Goal: Task Accomplishment & Management: Use online tool/utility

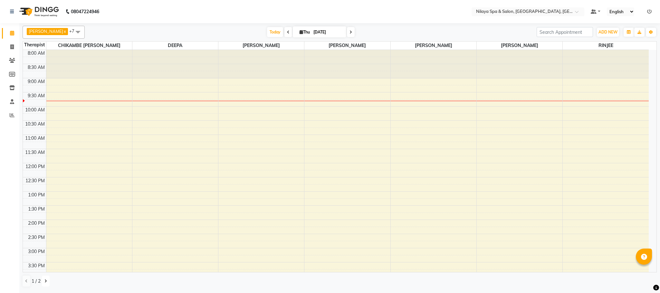
click at [44, 282] on icon at bounding box center [45, 281] width 3 height 4
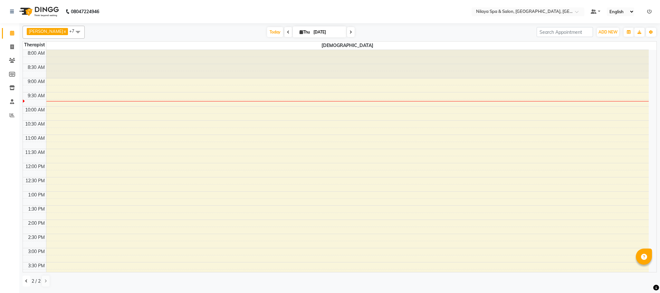
click at [26, 281] on icon at bounding box center [26, 281] width 3 height 4
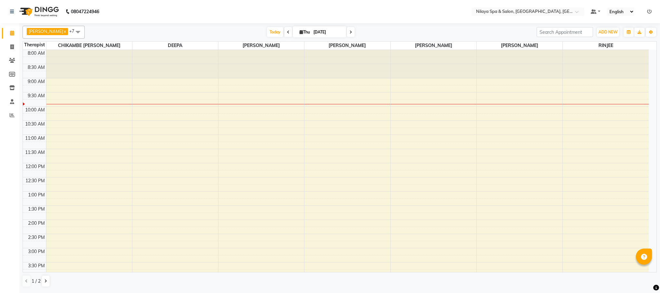
click at [175, 99] on div "8:00 AM 8:30 AM 9:00 AM 9:30 AM 10:00 AM 10:30 AM 11:00 AM 11:30 AM 12:00 PM 12…" at bounding box center [336, 262] width 626 height 425
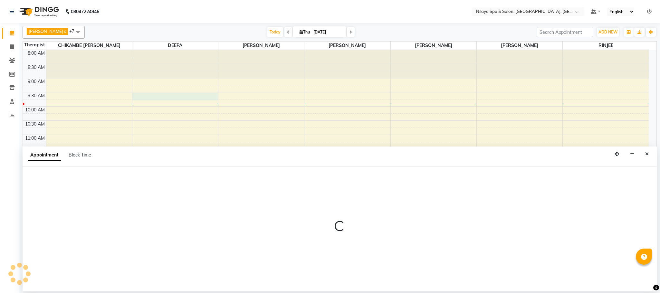
select select "72259"
select select "570"
select select "tentative"
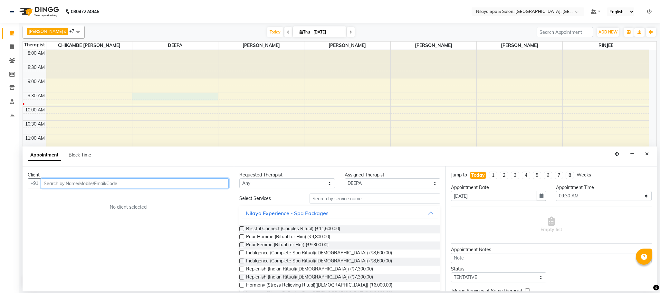
click at [148, 185] on input "text" at bounding box center [135, 183] width 188 height 10
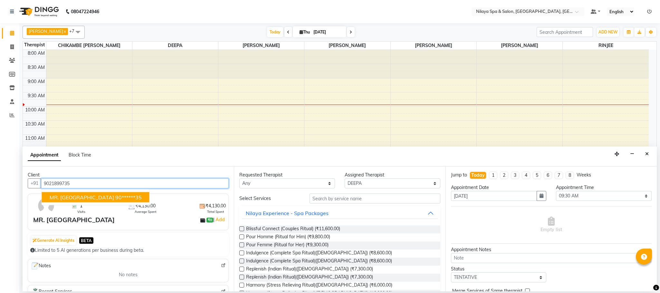
click at [115, 201] on ngb-highlight "90******35" at bounding box center [128, 197] width 26 height 6
type input "90******35"
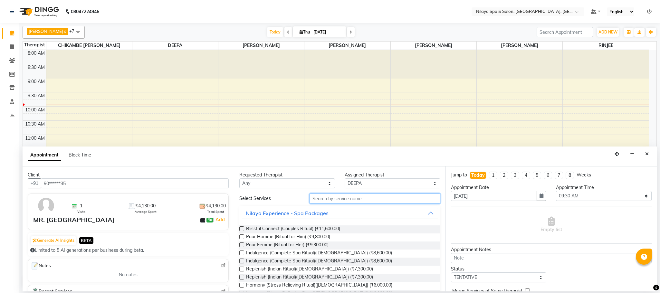
click at [390, 199] on input "text" at bounding box center [375, 199] width 131 height 10
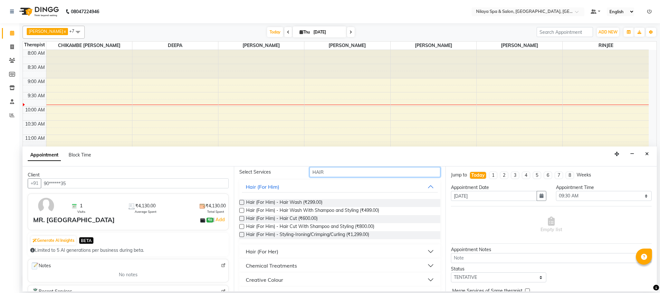
scroll to position [55, 0]
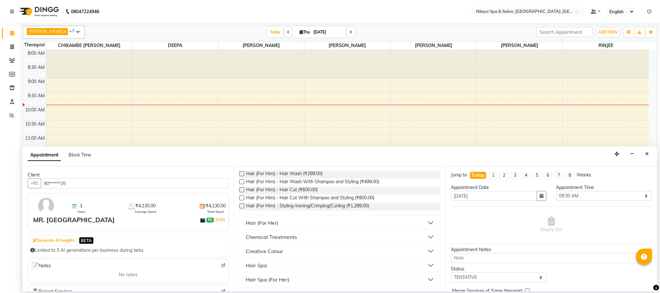
click at [419, 226] on button "Hair (For Her)" at bounding box center [340, 223] width 196 height 12
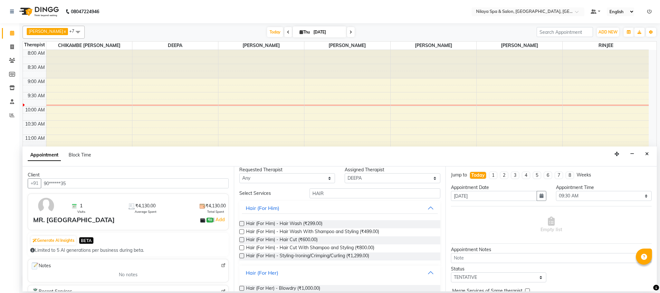
scroll to position [0, 0]
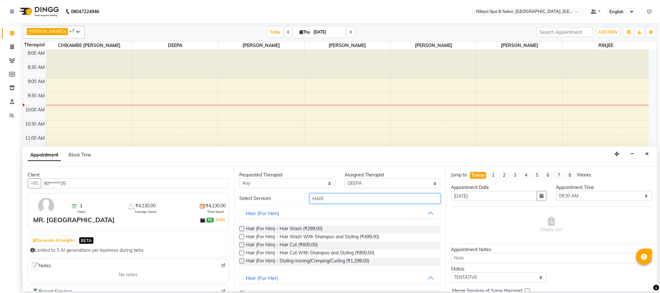
click at [332, 198] on input "HAIR" at bounding box center [375, 199] width 131 height 10
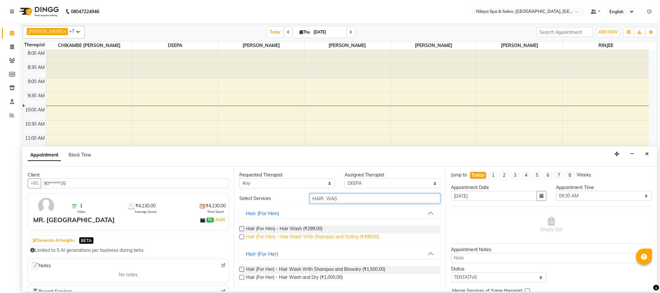
type input "HAIR WAS"
click at [325, 241] on span "Hair (For Him) - Hair Wash With Shampoo and Styling (₹499.00)" at bounding box center [312, 238] width 133 height 8
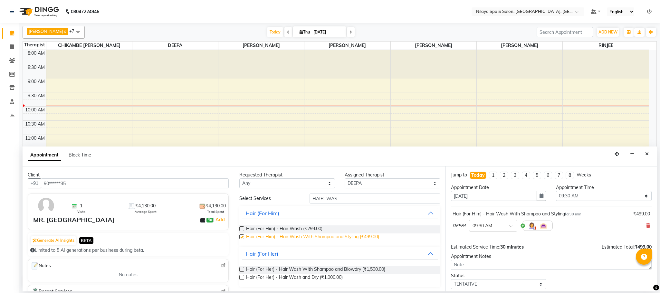
checkbox input "false"
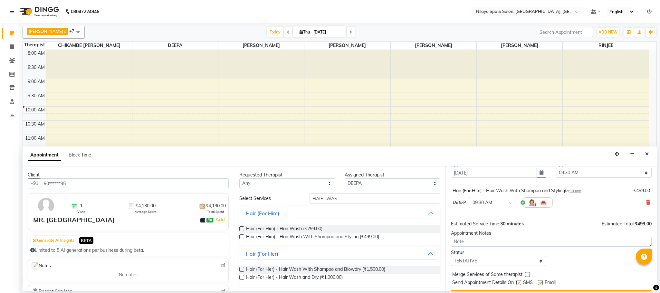
scroll to position [40, 0]
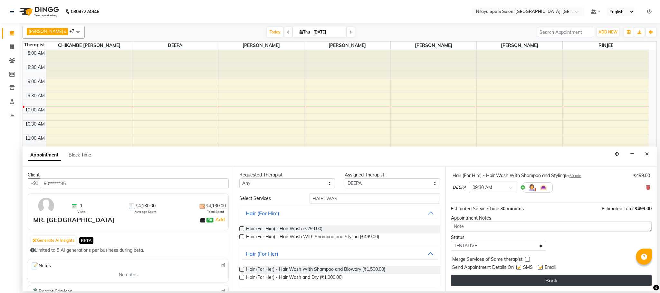
click at [562, 280] on button "Book" at bounding box center [551, 281] width 201 height 12
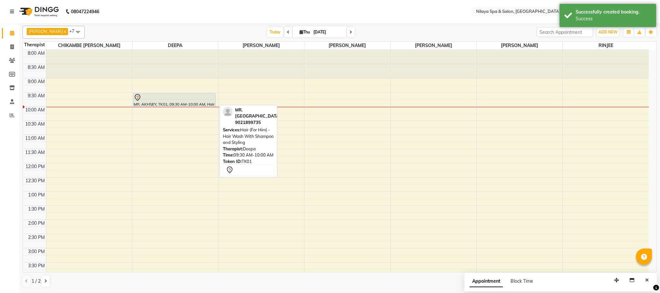
click at [163, 104] on div "MR. AKHSEY, TK01, 09:30 AM-10:00 AM, Hair (For Him) - Hair Wash With Shampoo an…" at bounding box center [174, 100] width 82 height 14
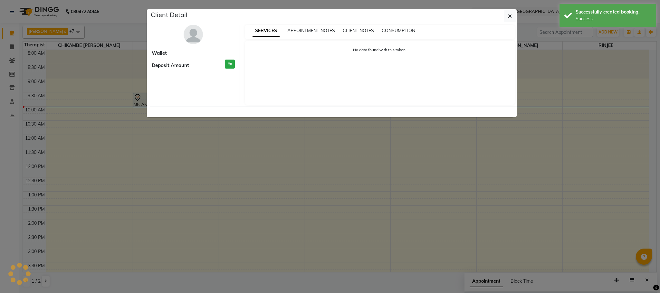
select select "7"
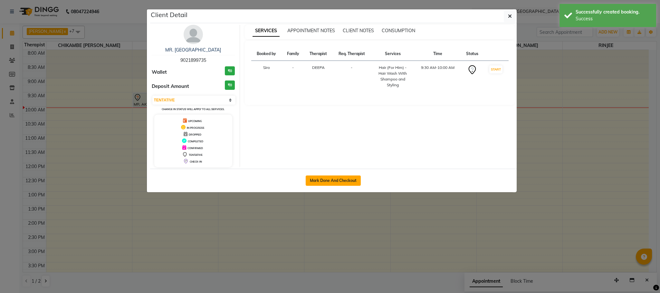
click at [337, 184] on button "Mark Done And Checkout" at bounding box center [333, 181] width 55 height 10
select select "service"
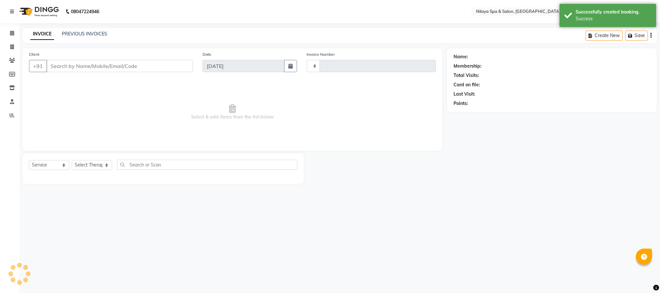
type input "1392"
select select "7983"
type input "90******35"
select select "72259"
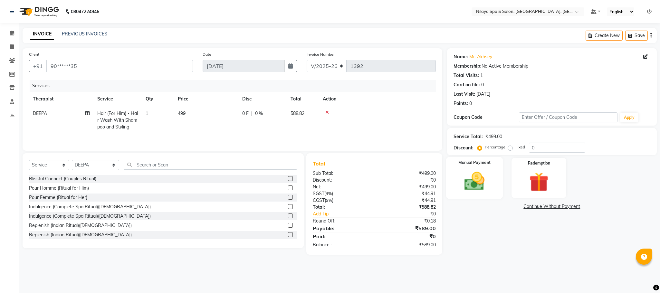
click at [479, 176] on img at bounding box center [474, 181] width 33 height 23
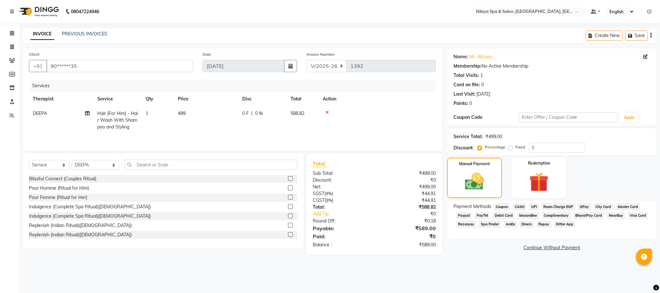
click at [534, 207] on span "UPI" at bounding box center [534, 206] width 10 height 7
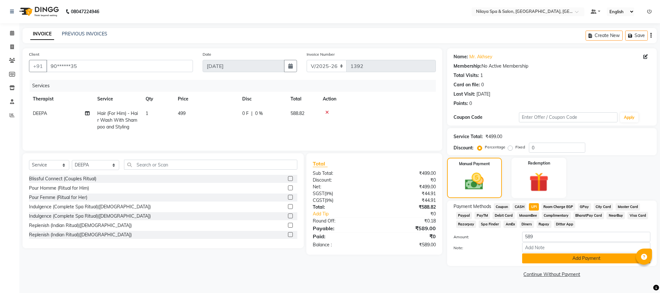
click at [564, 256] on button "Add Payment" at bounding box center [586, 259] width 128 height 10
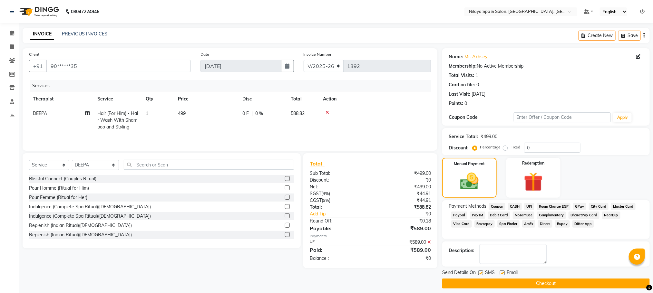
click at [559, 282] on button "Checkout" at bounding box center [545, 284] width 207 height 10
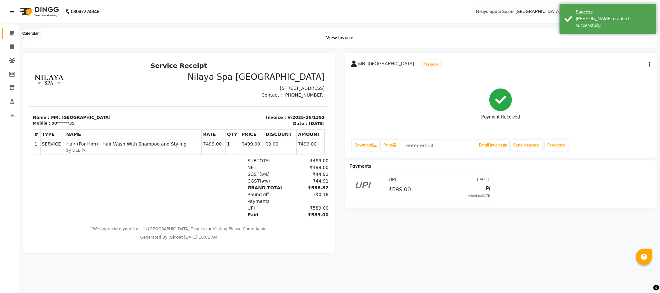
click at [11, 34] on icon at bounding box center [12, 33] width 4 height 5
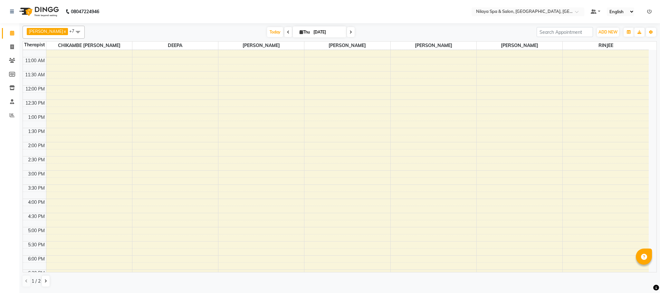
scroll to position [97, 0]
